Goal: Information Seeking & Learning: Compare options

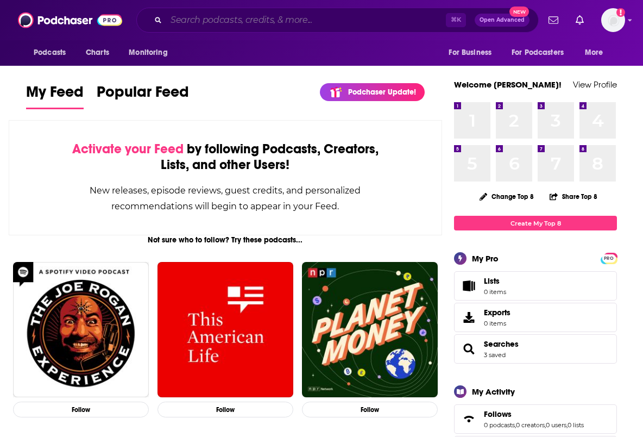
click at [192, 22] on input "Search podcasts, credits, & more..." at bounding box center [306, 19] width 280 height 17
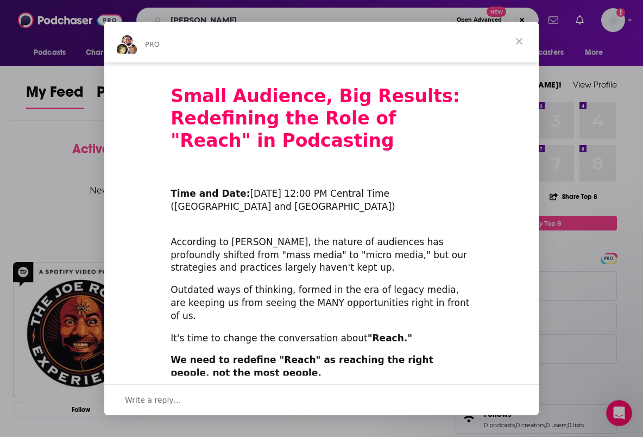
scroll to position [291, 0]
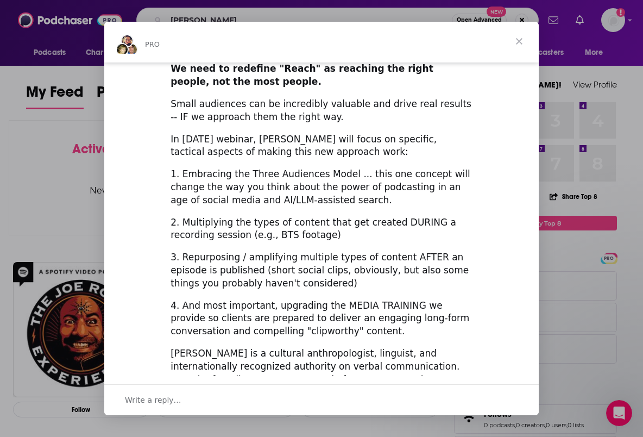
click at [523, 37] on span "Close" at bounding box center [519, 41] width 39 height 39
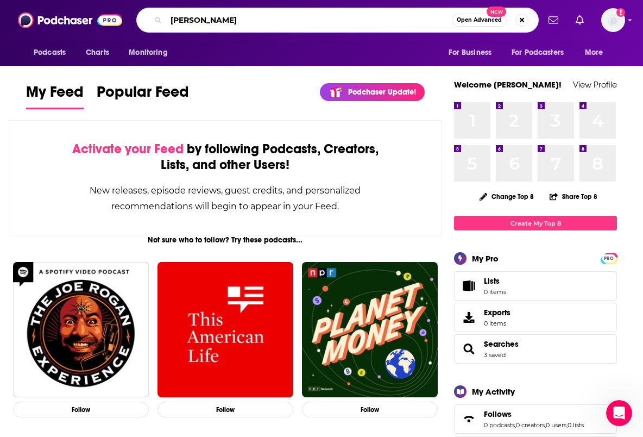
click at [206, 22] on input "[PERSON_NAME]" at bounding box center [309, 19] width 286 height 17
type input "[PERSON_NAME]"
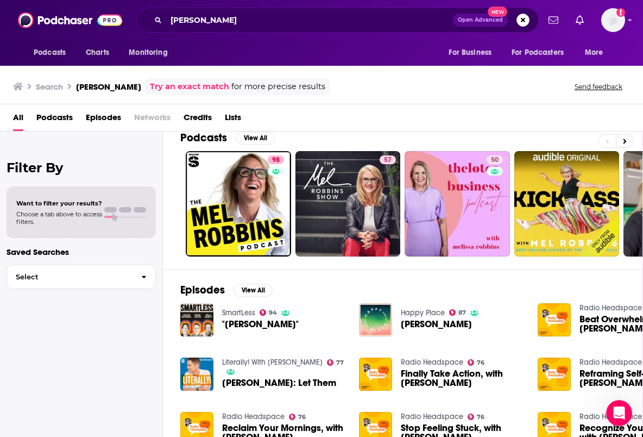
scroll to position [17, 0]
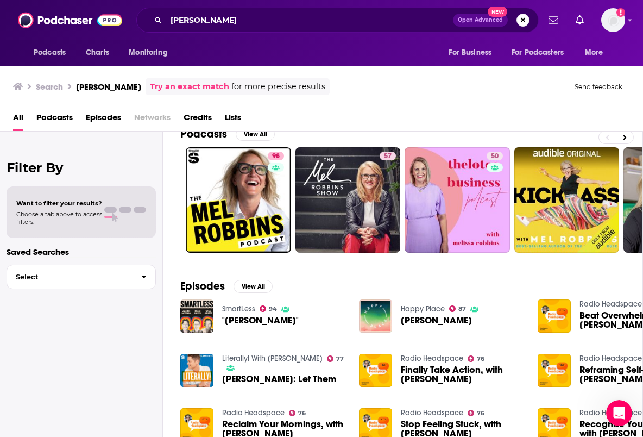
click at [55, 119] on span "Podcasts" at bounding box center [54, 120] width 36 height 22
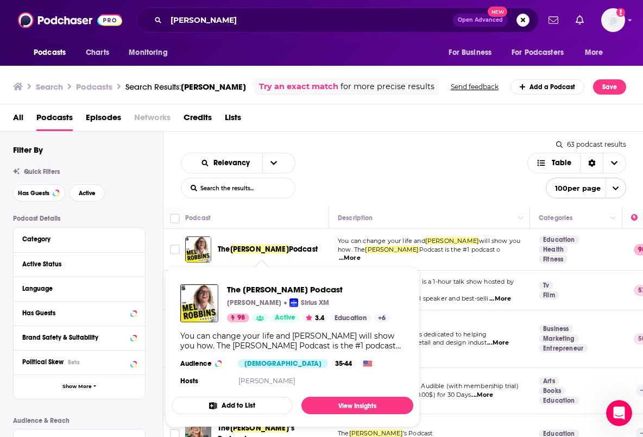
click at [248, 249] on span "[PERSON_NAME]" at bounding box center [259, 248] width 59 height 9
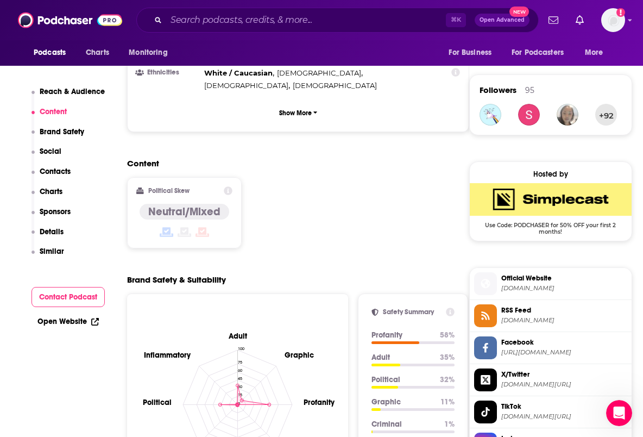
scroll to position [768, 1]
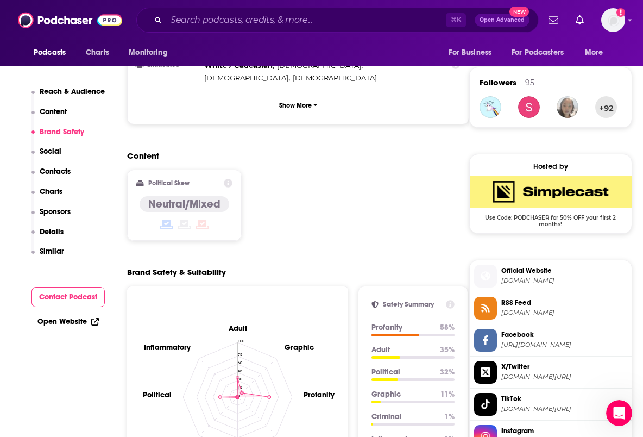
click at [47, 252] on p "Similar" at bounding box center [52, 251] width 24 height 9
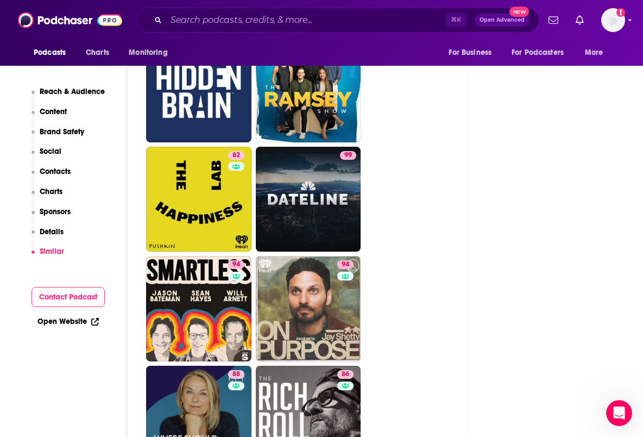
scroll to position [3155, 1]
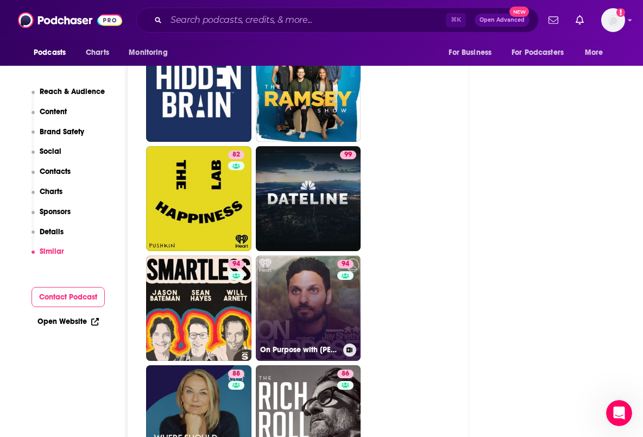
click at [327, 255] on link "94 On Purpose with [PERSON_NAME]" at bounding box center [308, 307] width 105 height 105
type input "[URL][DOMAIN_NAME][PERSON_NAME]"
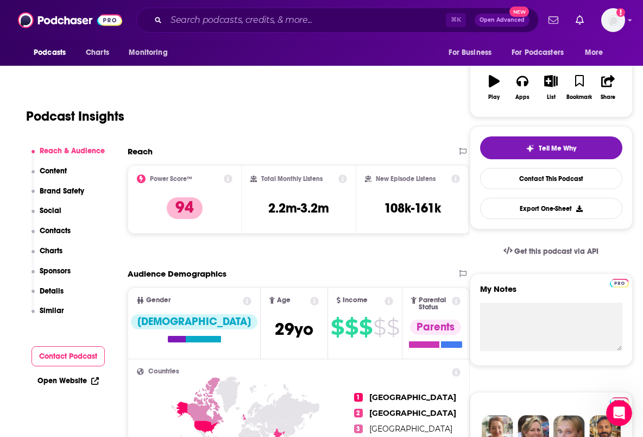
scroll to position [168, 0]
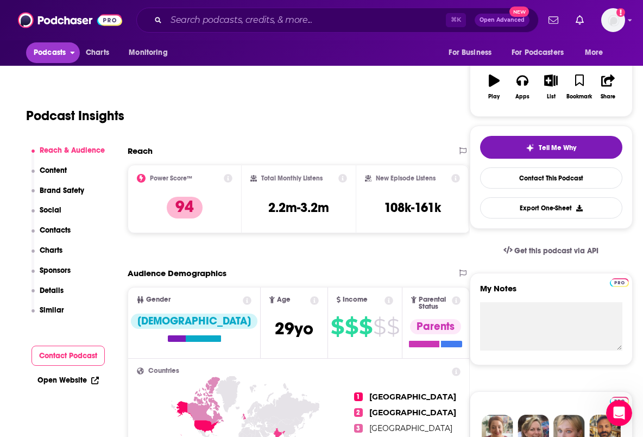
click at [52, 52] on span "Podcasts" at bounding box center [50, 52] width 32 height 15
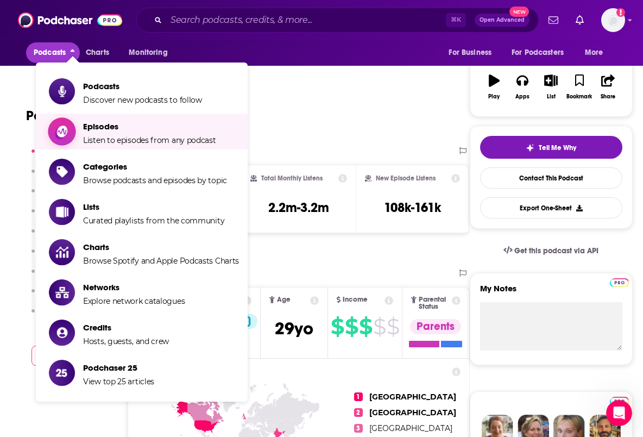
click at [97, 129] on span "Episodes" at bounding box center [149, 126] width 133 height 10
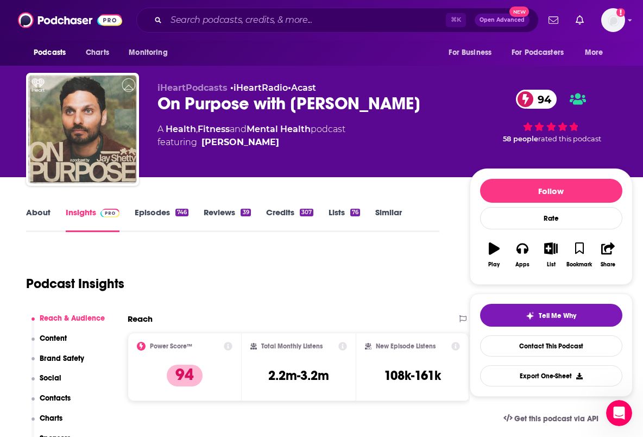
click at [225, 106] on div "On Purpose with [PERSON_NAME] 94" at bounding box center [304, 103] width 295 height 21
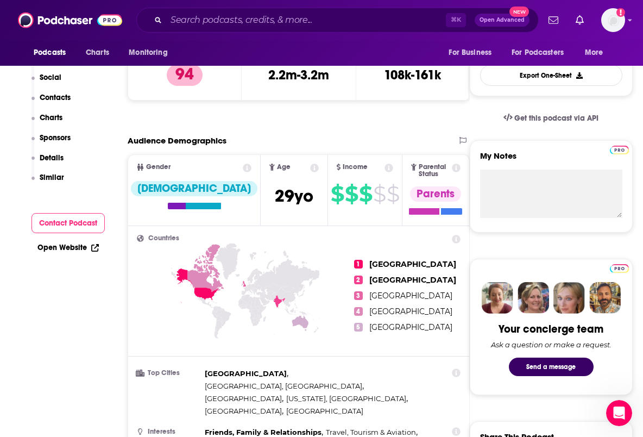
scroll to position [106, 0]
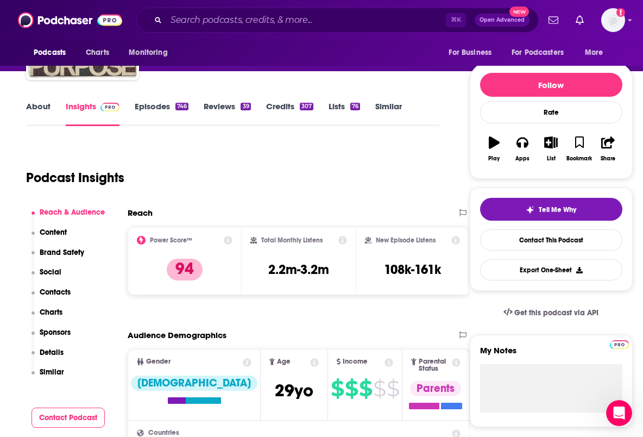
click at [154, 108] on link "Episodes 746" at bounding box center [162, 113] width 54 height 25
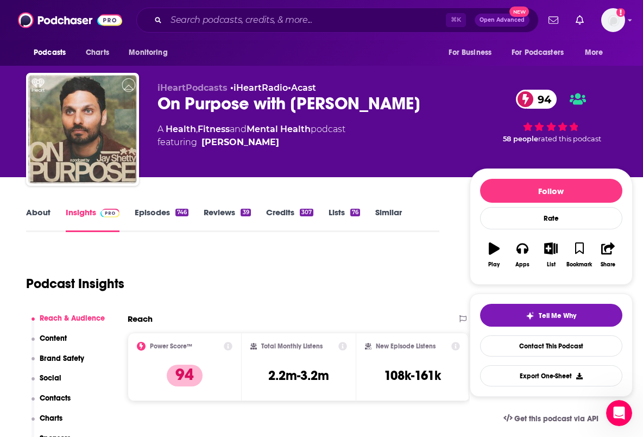
type input "[URL][DOMAIN_NAME][PERSON_NAME]"
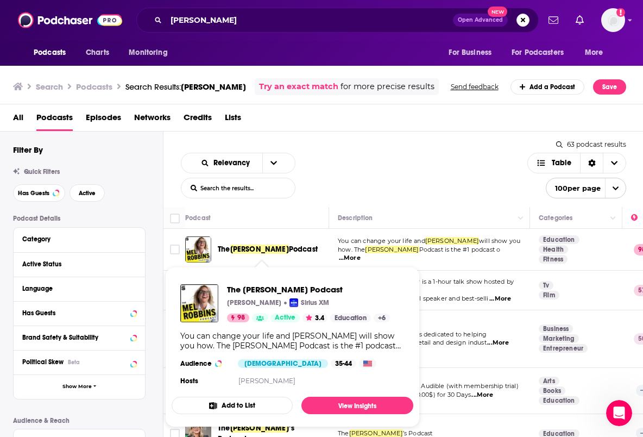
click at [289, 250] on span "Podcast" at bounding box center [303, 248] width 29 height 9
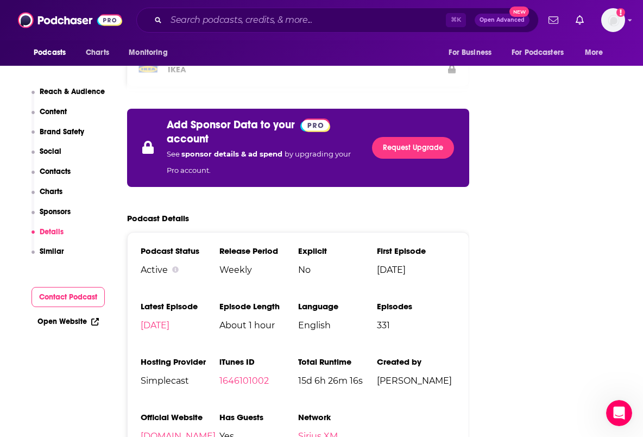
scroll to position [2315, 1]
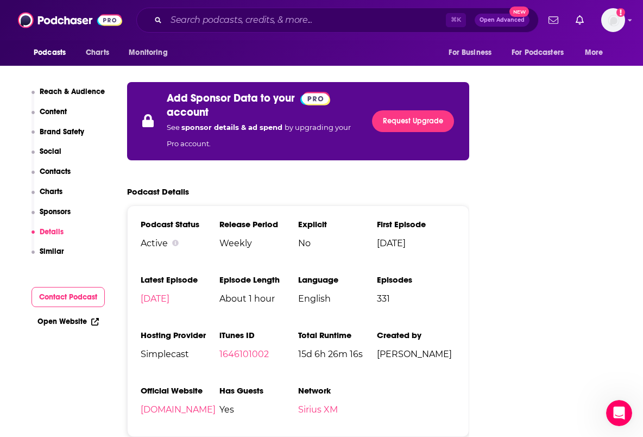
click at [46, 249] on p "Similar" at bounding box center [52, 251] width 24 height 9
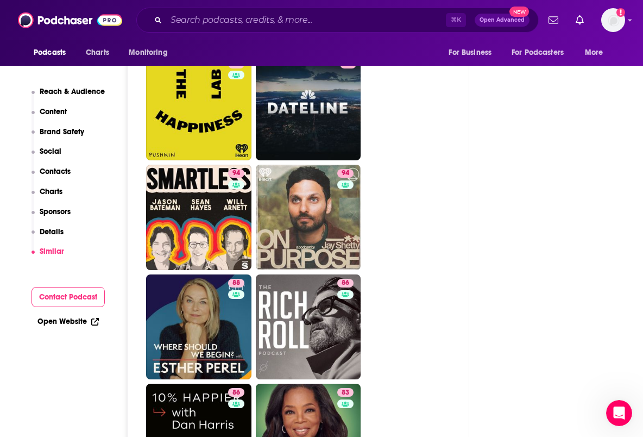
scroll to position [3247, 1]
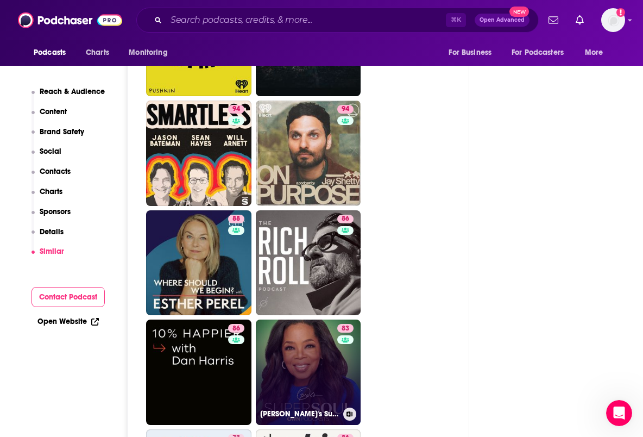
click at [315, 319] on link "83 [PERSON_NAME]'s Super Soul" at bounding box center [308, 371] width 105 height 105
type input "[URL][DOMAIN_NAME]"
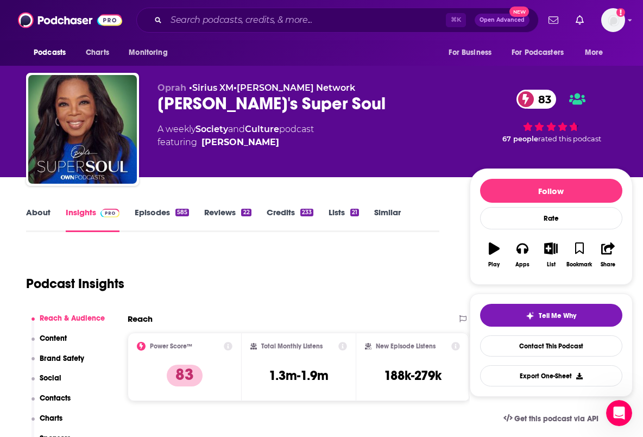
click at [155, 212] on link "Episodes 585" at bounding box center [162, 219] width 54 height 25
